Goal: Check status: Check status

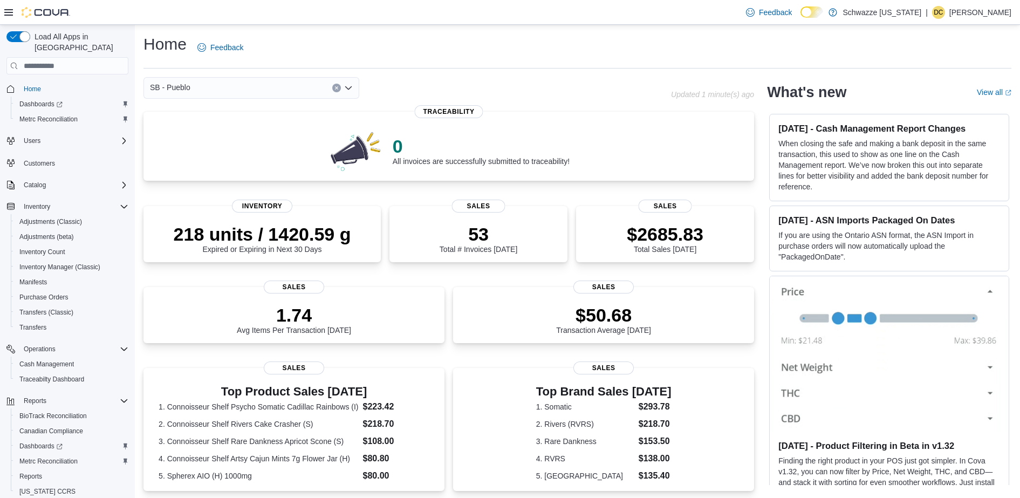
click at [350, 88] on icon "Open list of options" at bounding box center [348, 87] width 6 height 3
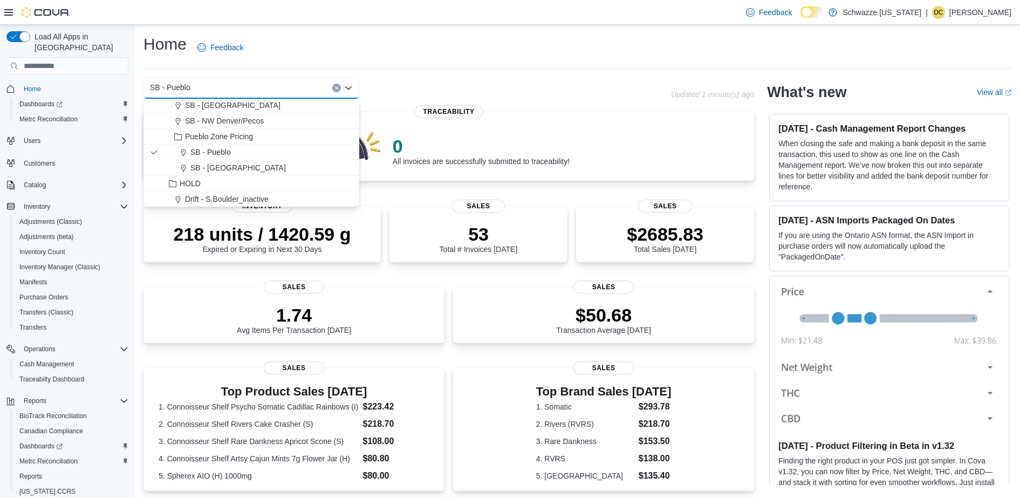
scroll to position [412, 0]
click at [224, 145] on span "SB - Pueblo West" at bounding box center [237, 148] width 95 height 11
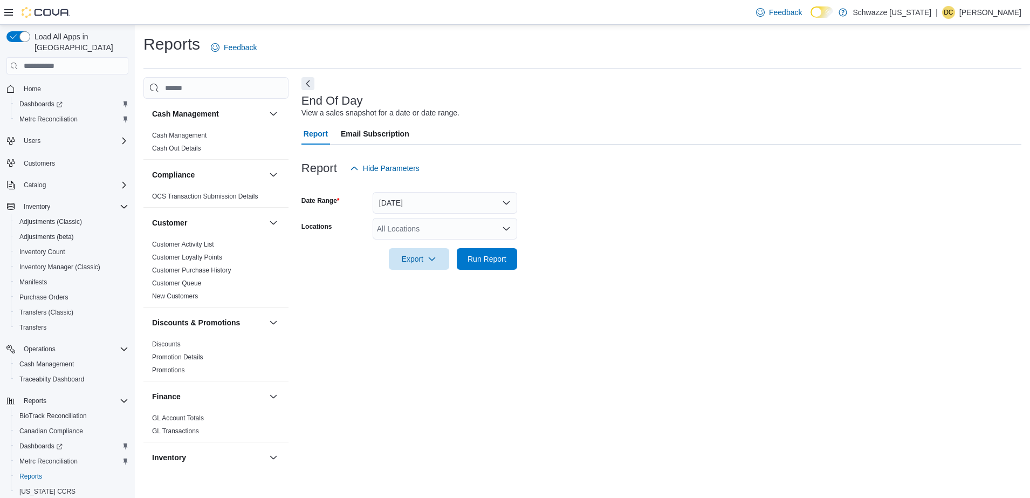
click at [429, 229] on div "All Locations" at bounding box center [445, 229] width 145 height 22
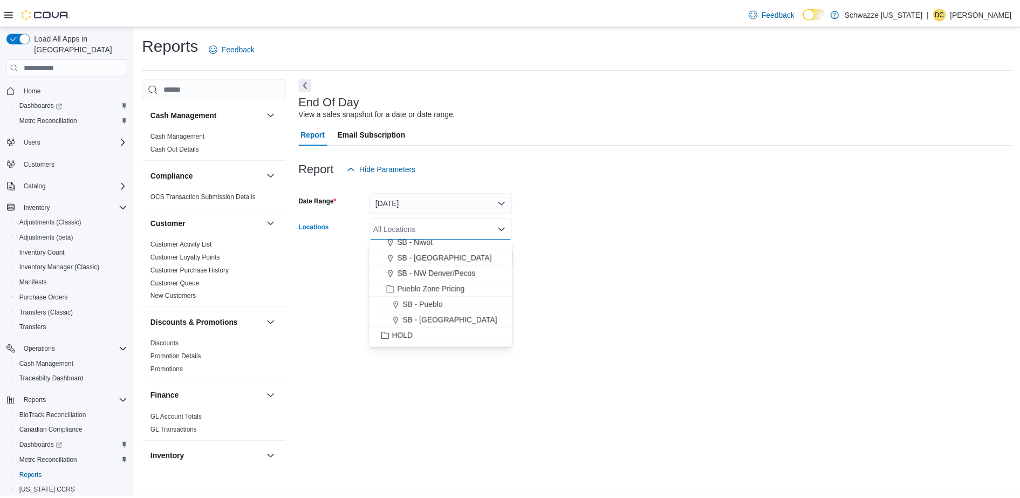
scroll to position [373, 0]
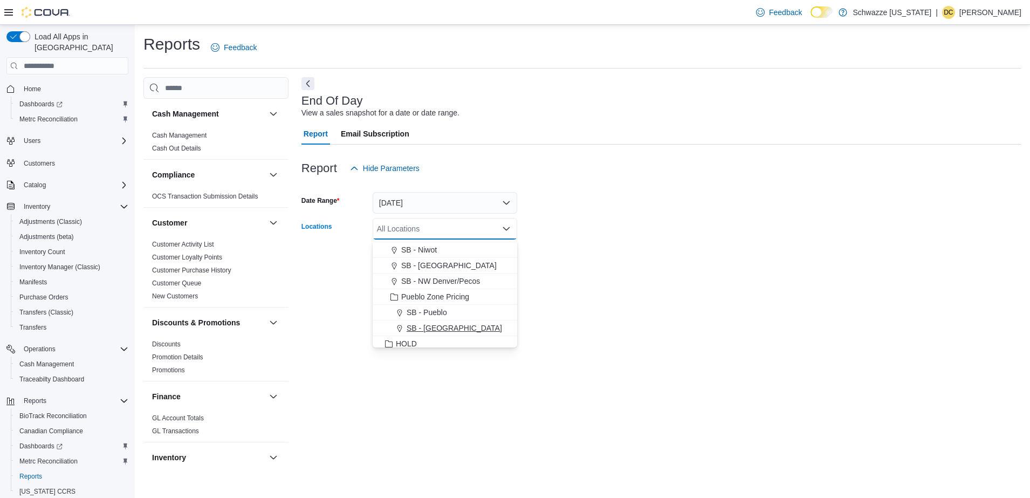
click at [451, 328] on span "SB - Pueblo West" at bounding box center [454, 328] width 95 height 11
click at [591, 309] on div "End Of Day View a sales snapshot for a date or date range. Report Email Subscri…" at bounding box center [662, 274] width 720 height 395
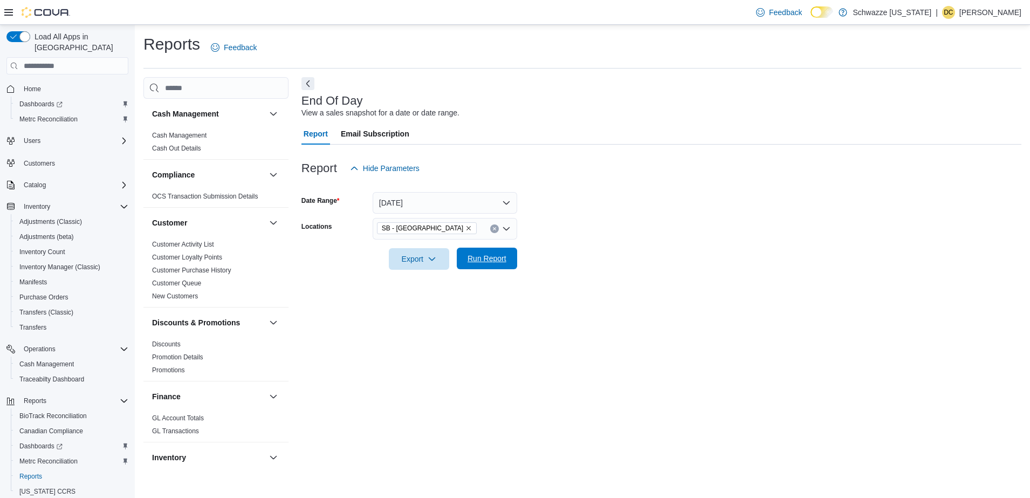
click at [481, 267] on span "Run Report" at bounding box center [486, 259] width 47 height 22
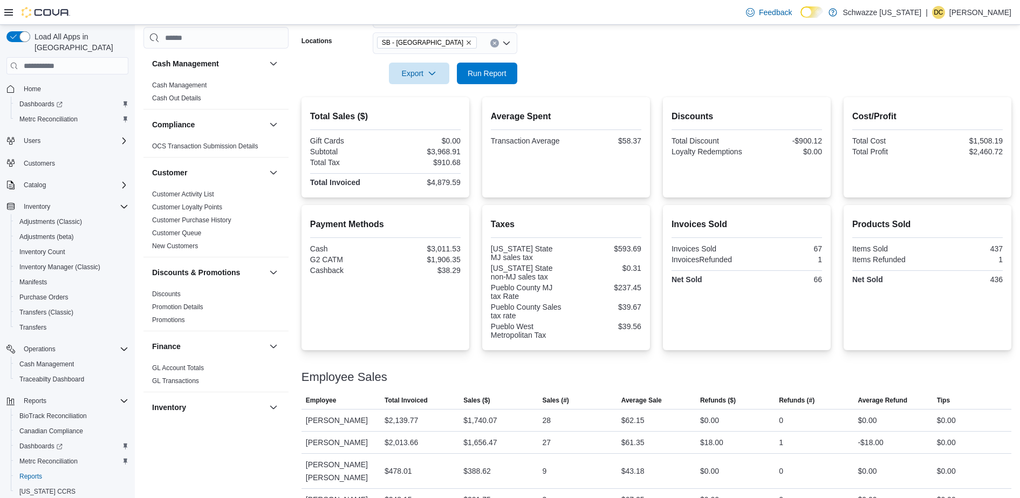
scroll to position [194, 0]
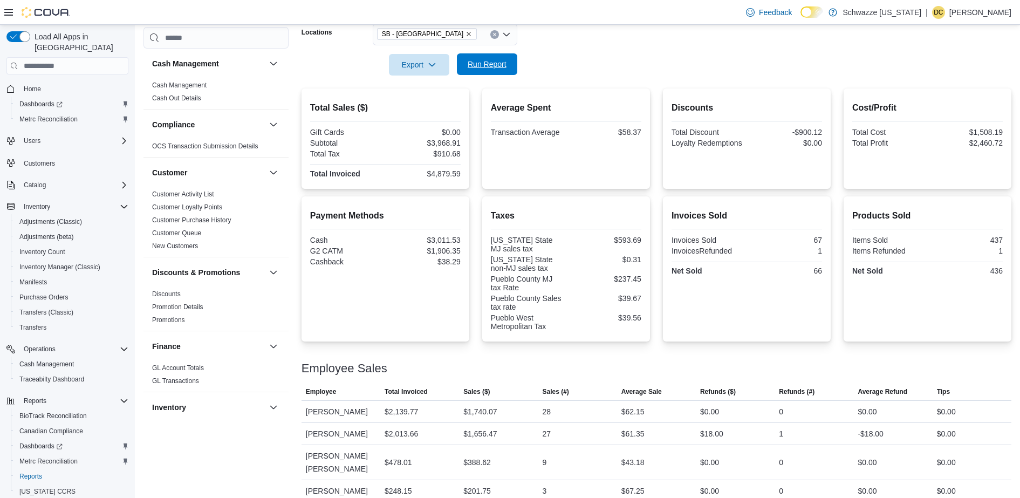
click at [484, 63] on span "Run Report" at bounding box center [487, 64] width 39 height 11
